Goal: Book appointment/travel/reservation

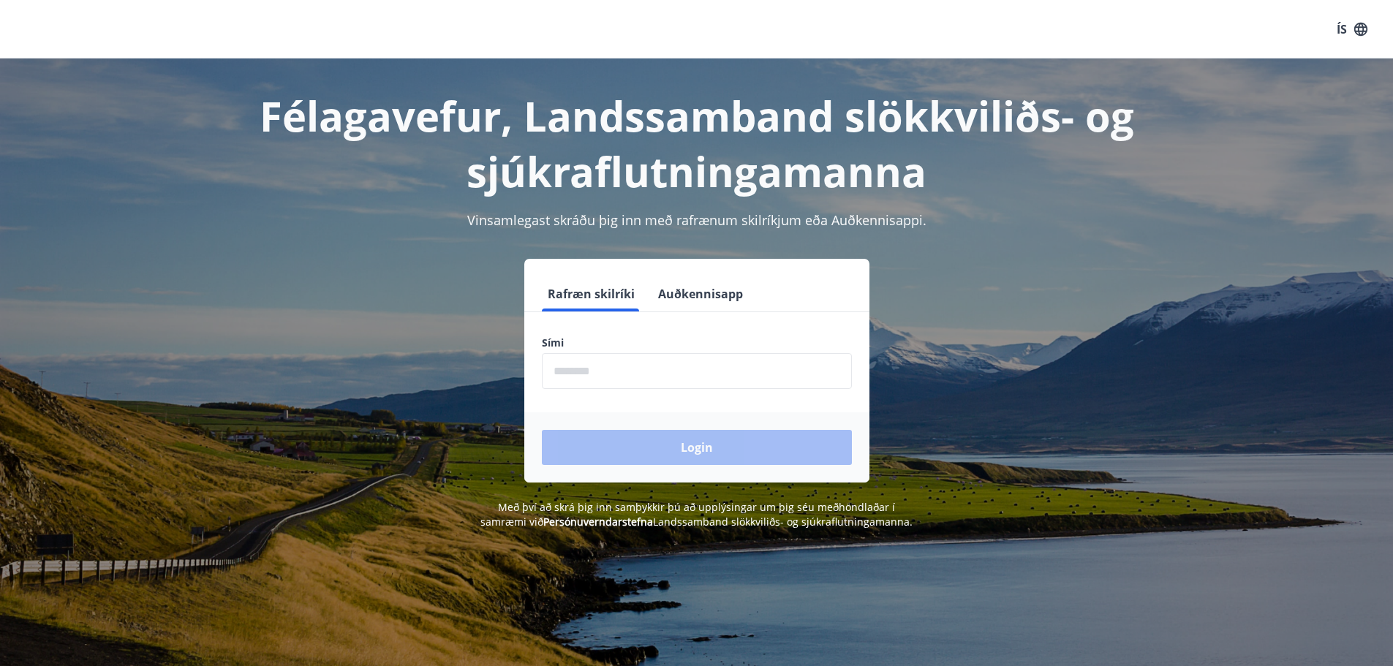
click at [587, 379] on input "phone" at bounding box center [697, 371] width 310 height 36
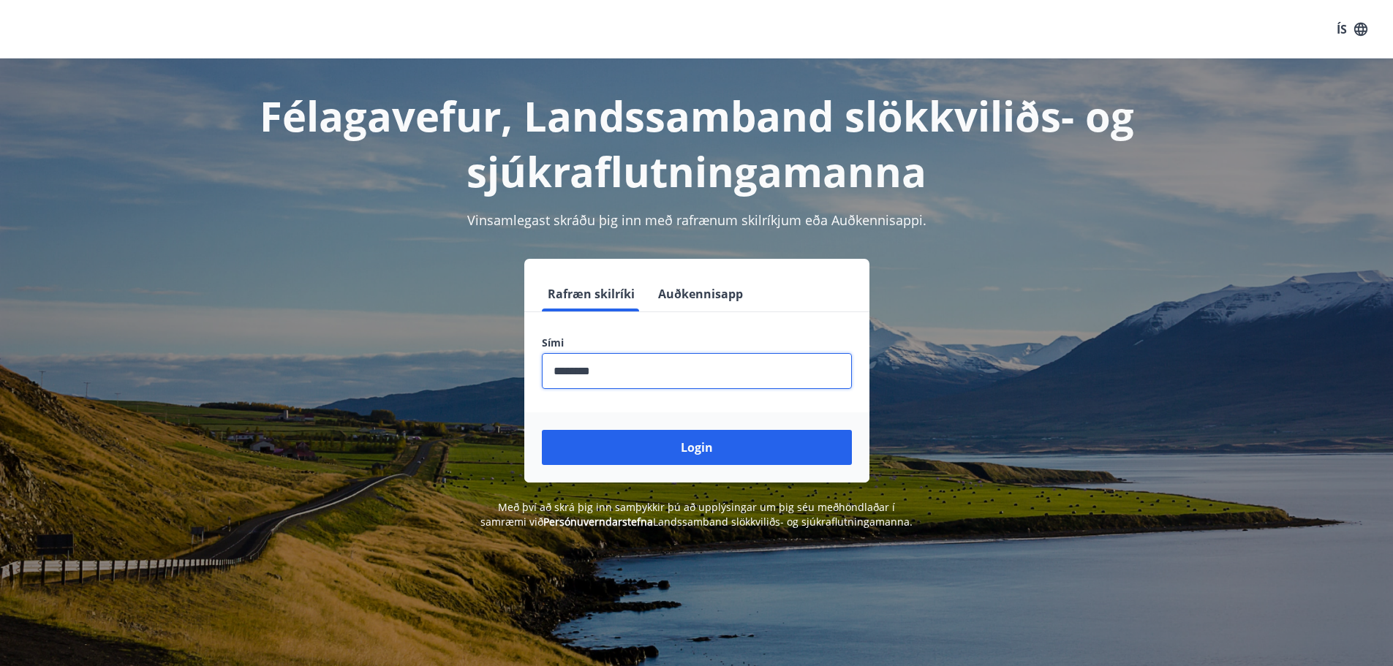
type input "********"
click at [542, 430] on button "Login" at bounding box center [697, 447] width 310 height 35
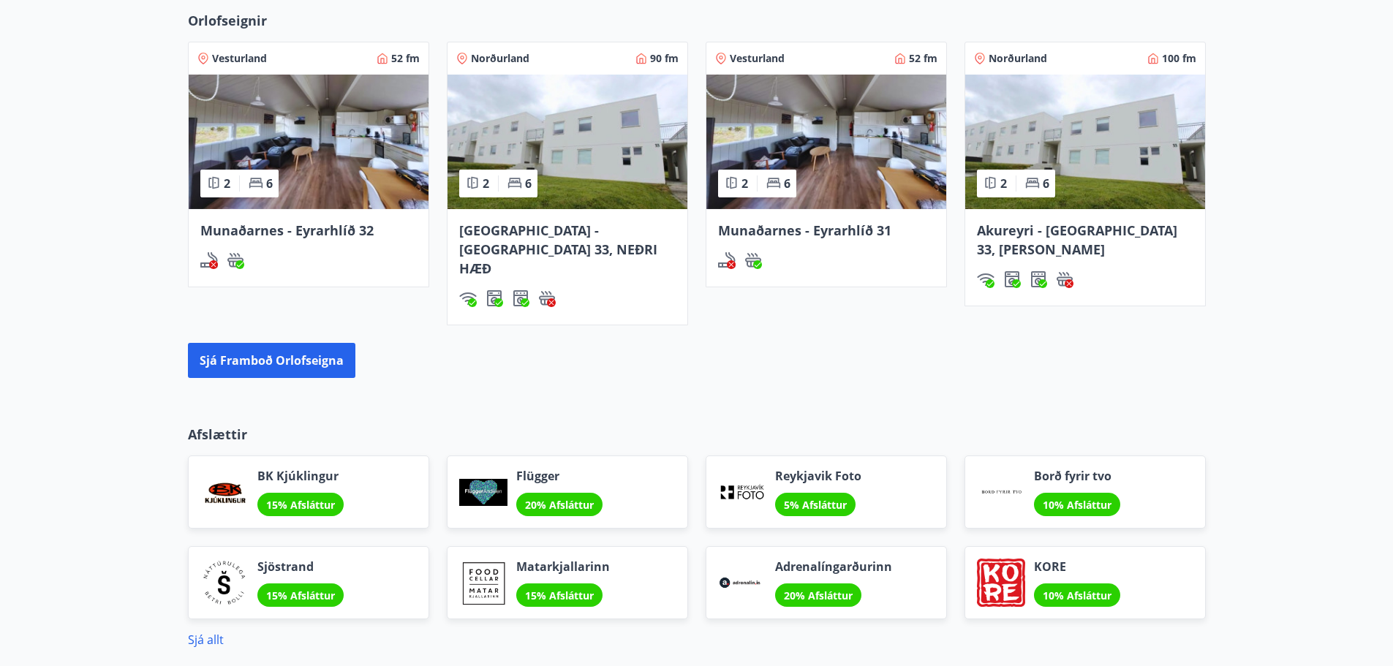
scroll to position [836, 0]
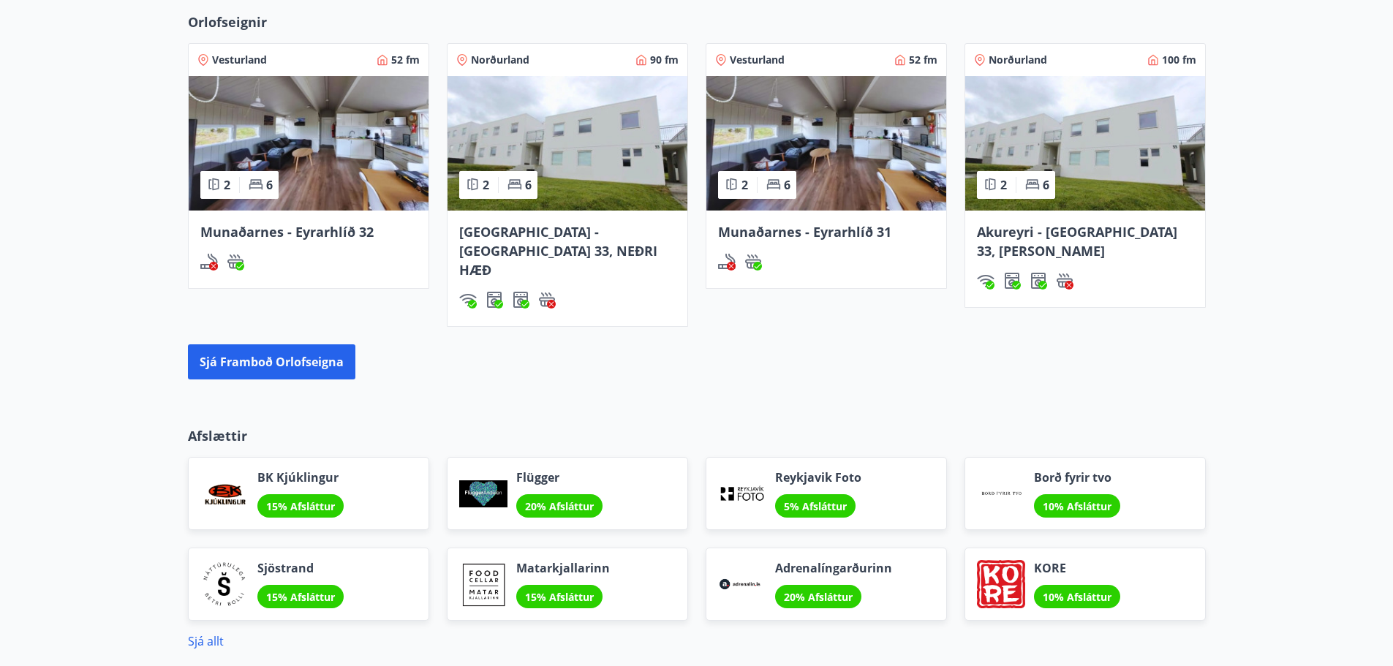
click at [544, 211] on div "[GEOGRAPHIC_DATA] - [GEOGRAPHIC_DATA] 33, NEÐRI HÆÐ" at bounding box center [567, 269] width 240 height 116
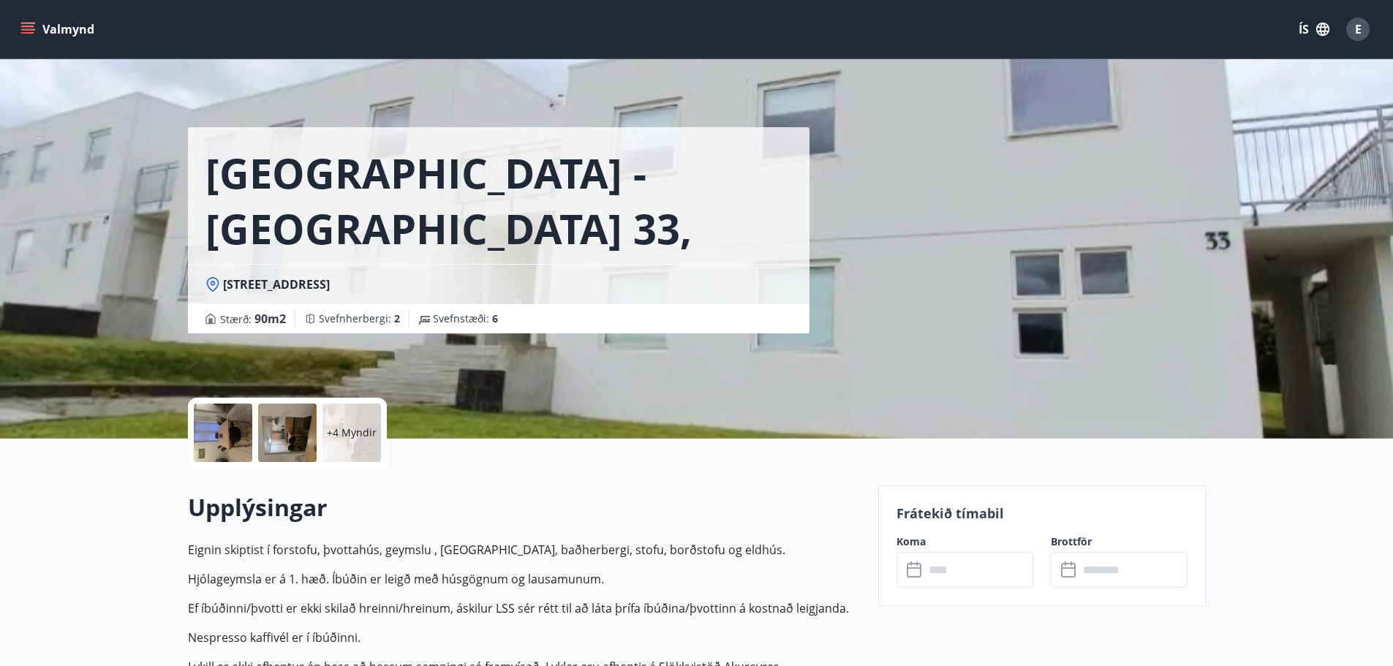
click at [61, 26] on button "Valmynd" at bounding box center [59, 29] width 83 height 26
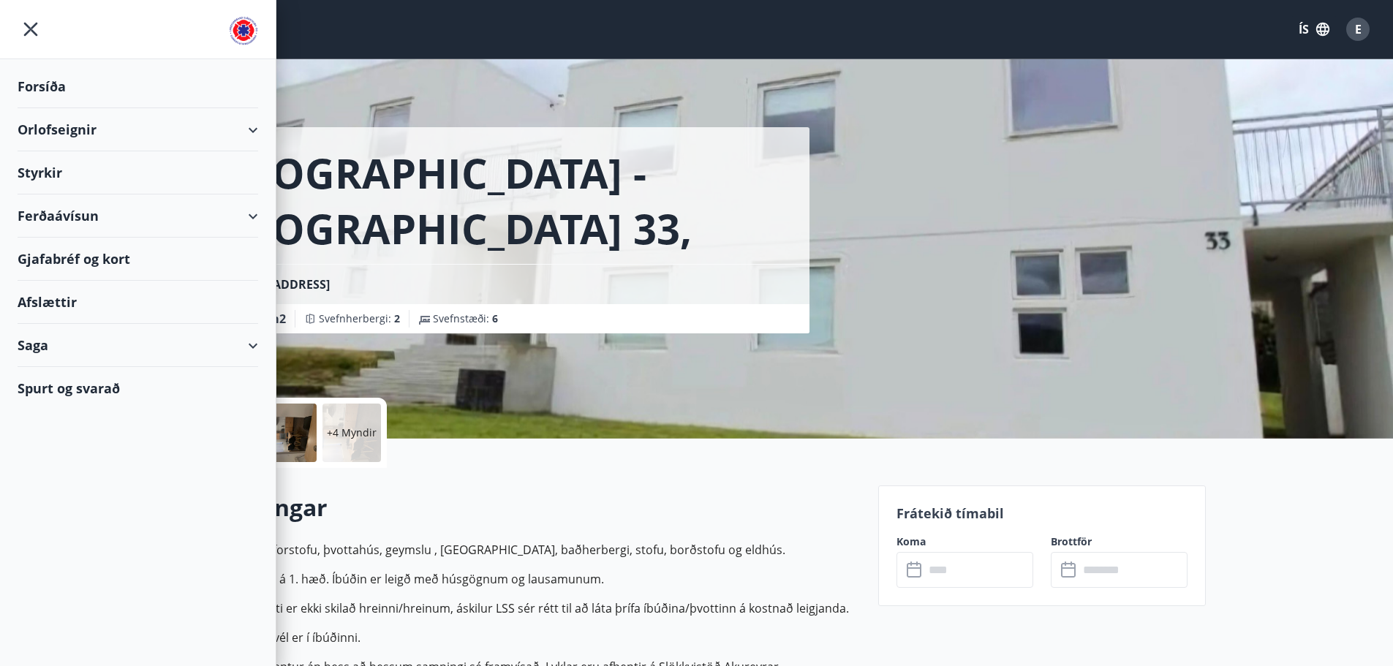
click at [243, 129] on div "Orlofseignir" at bounding box center [138, 129] width 241 height 43
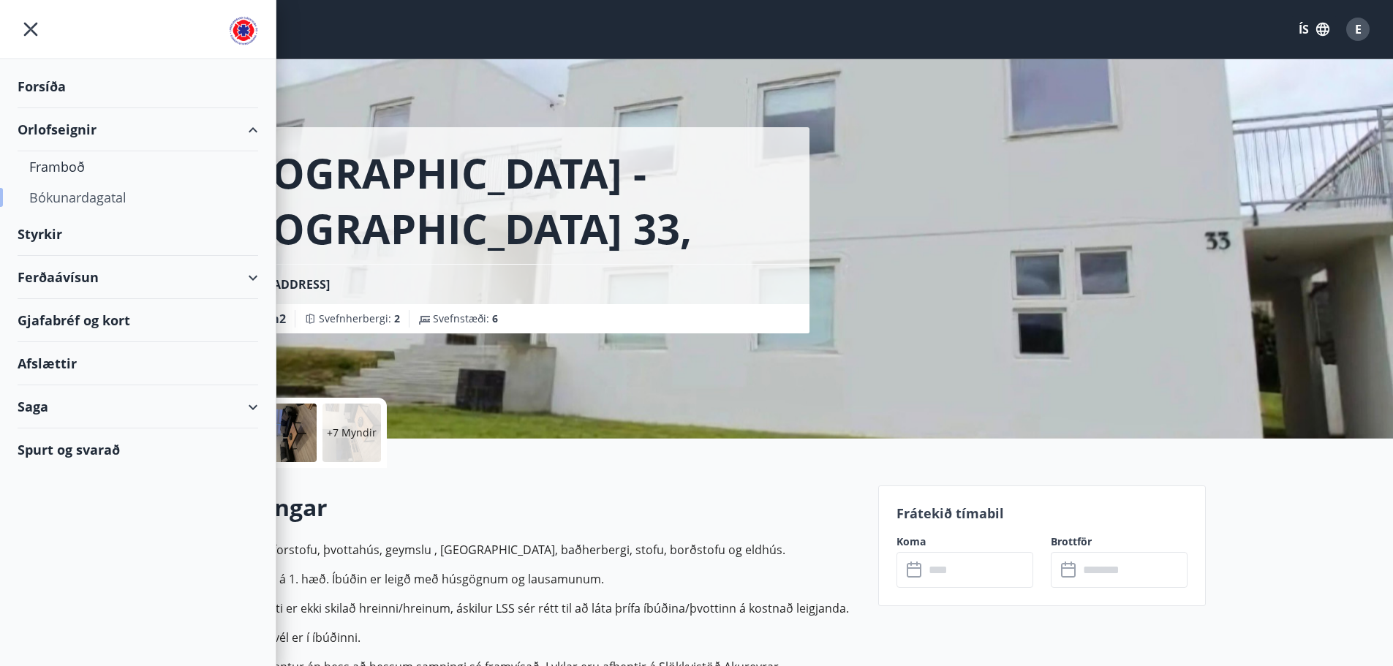
click at [120, 192] on div "Bókunardagatal" at bounding box center [137, 197] width 217 height 31
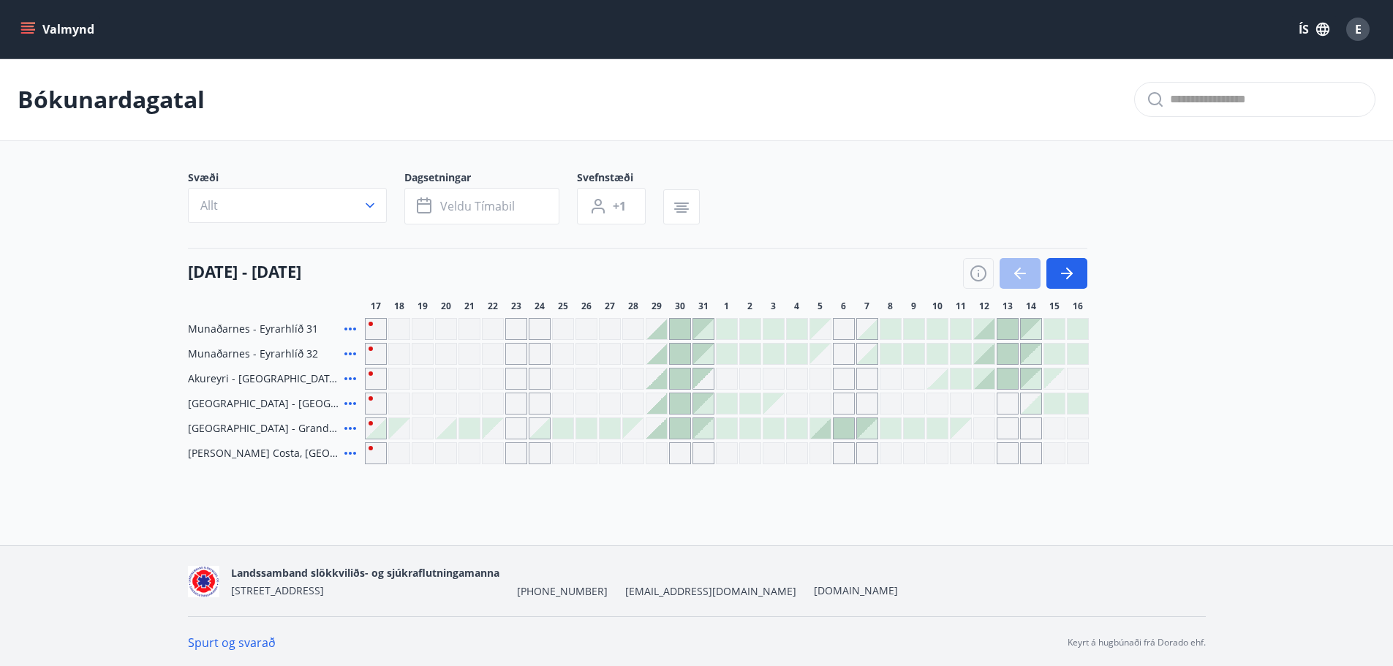
click at [730, 401] on div at bounding box center [727, 403] width 20 height 20
